Goal: Task Accomplishment & Management: Manage account settings

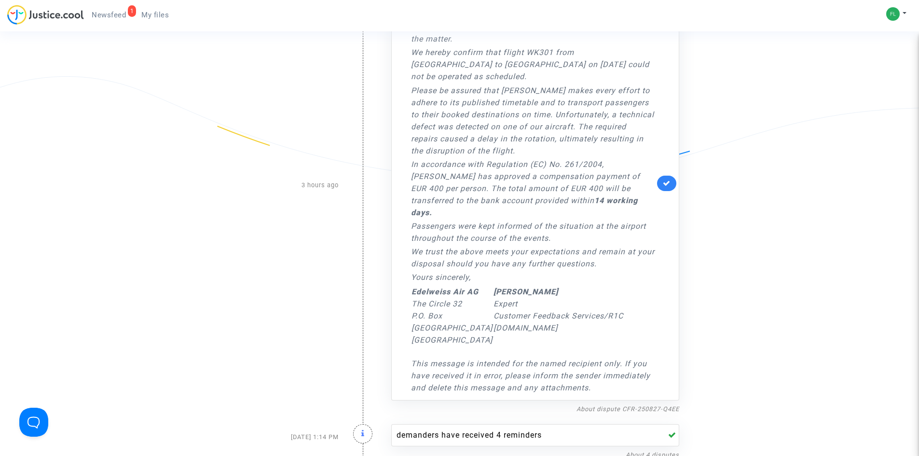
click at [106, 13] on span "Newsfeed" at bounding box center [109, 15] width 34 height 9
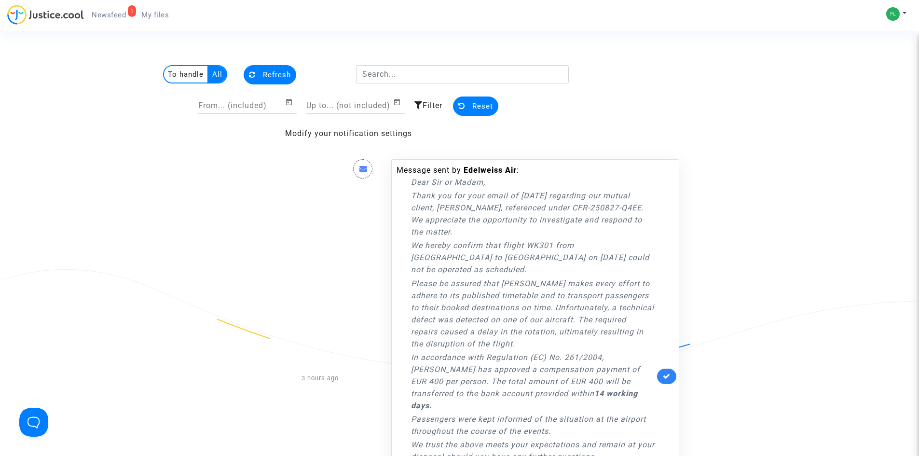
click at [475, 102] on span "Reset" at bounding box center [483, 106] width 21 height 9
click at [218, 72] on multi-toggle-item "All" at bounding box center [218, 74] width 18 height 16
click at [192, 71] on multi-toggle-item "To handle" at bounding box center [186, 74] width 44 height 16
click at [114, 13] on span "Newsfeed" at bounding box center [109, 15] width 34 height 9
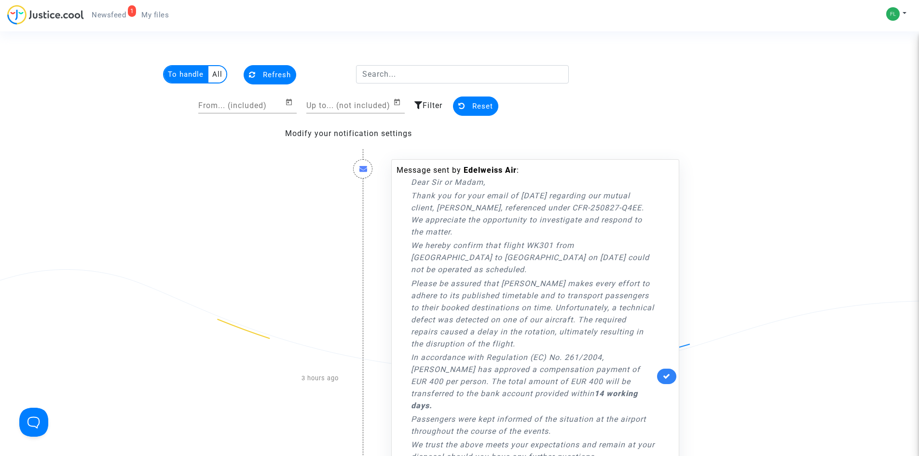
click at [114, 13] on span "Newsfeed" at bounding box center [109, 15] width 34 height 9
click at [170, 12] on link "My files" at bounding box center [155, 15] width 43 height 14
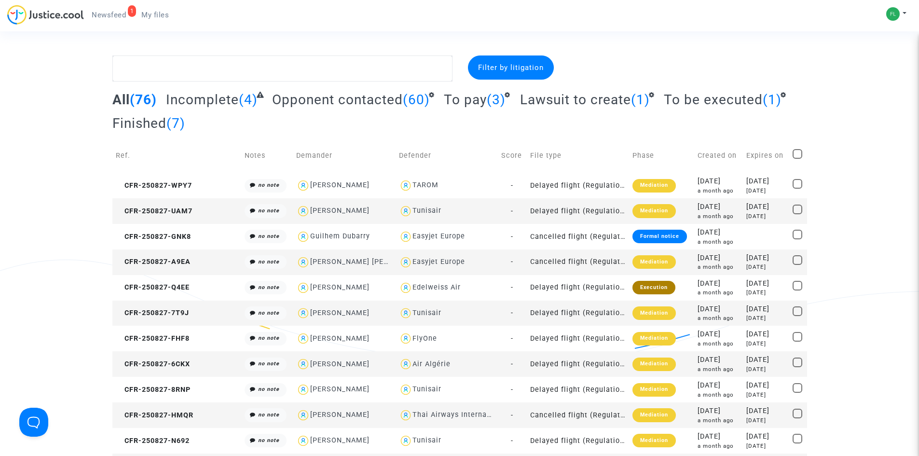
click at [110, 12] on span "Newsfeed" at bounding box center [109, 15] width 34 height 9
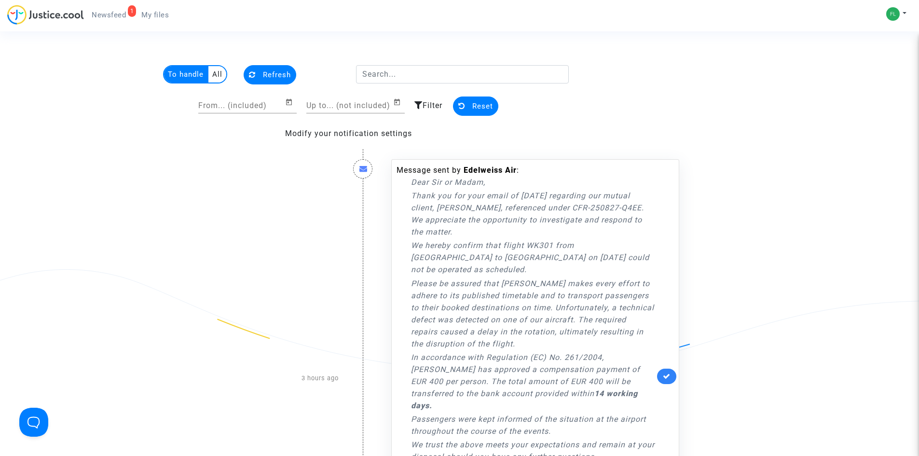
click at [157, 13] on span "My files" at bounding box center [155, 15] width 28 height 9
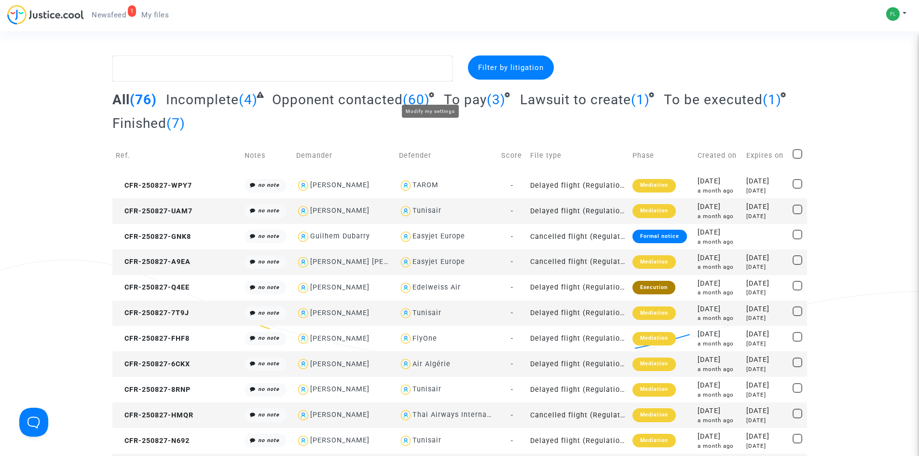
click at [496, 101] on span "(3)" at bounding box center [496, 100] width 19 height 16
click at [468, 97] on span "To pay" at bounding box center [465, 100] width 43 height 16
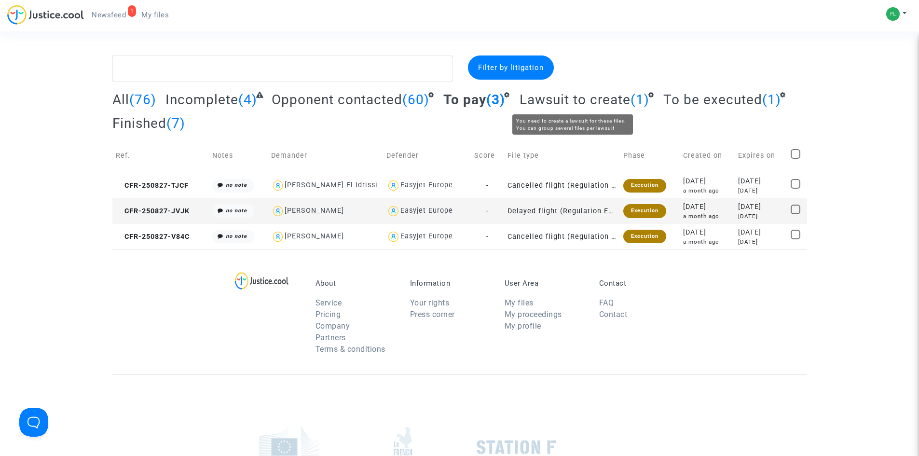
click at [541, 99] on span "Lawsuit to create" at bounding box center [575, 100] width 111 height 16
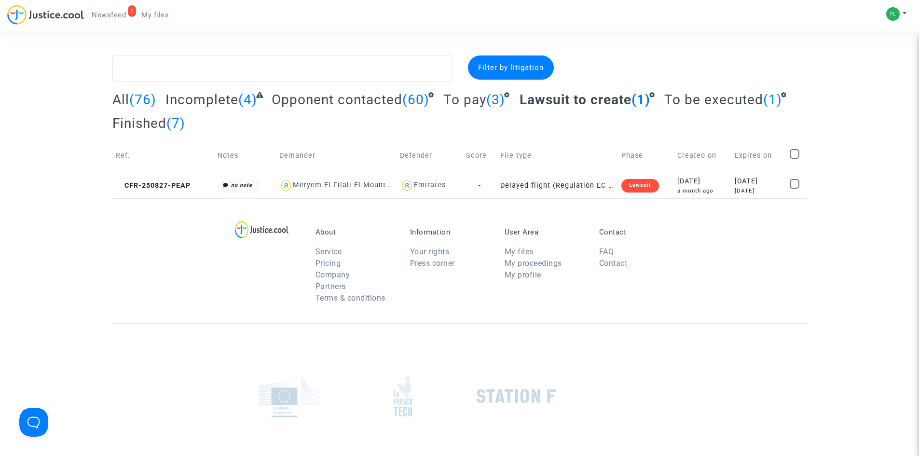
click at [684, 97] on span "To be executed" at bounding box center [714, 100] width 99 height 16
